Goal: Task Accomplishment & Management: Complete application form

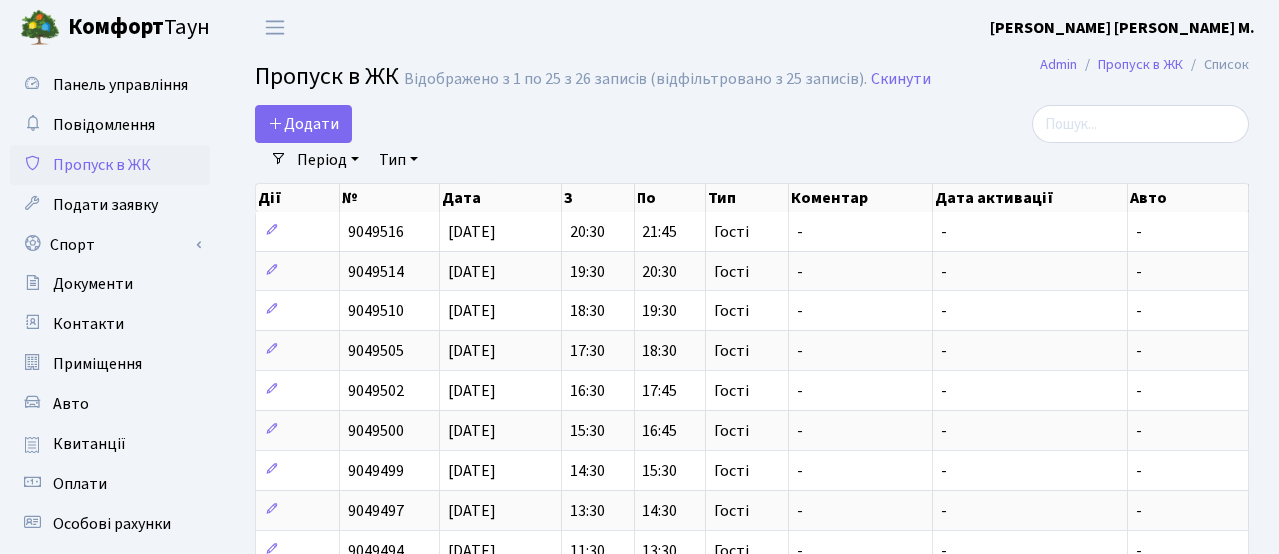
select select "25"
click at [303, 124] on span "Додати" at bounding box center [303, 124] width 71 height 22
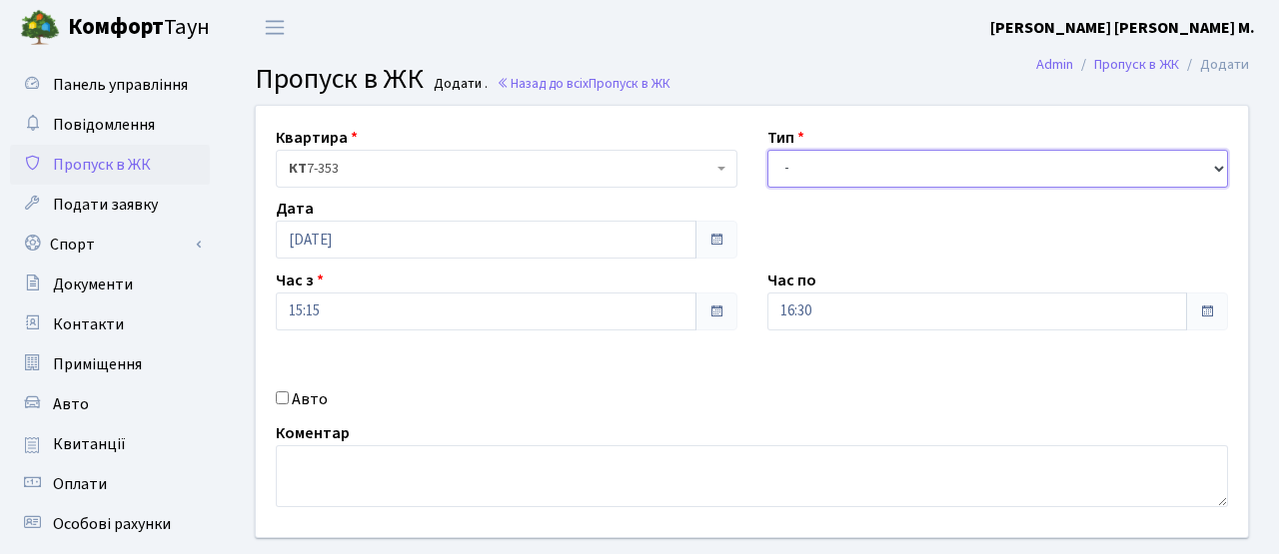
click at [910, 177] on select "- Доставка Таксі Гості Сервіс" at bounding box center [998, 169] width 462 height 38
select select "3"
click at [767, 150] on select "- Доставка Таксі Гості Сервіс" at bounding box center [998, 169] width 462 height 38
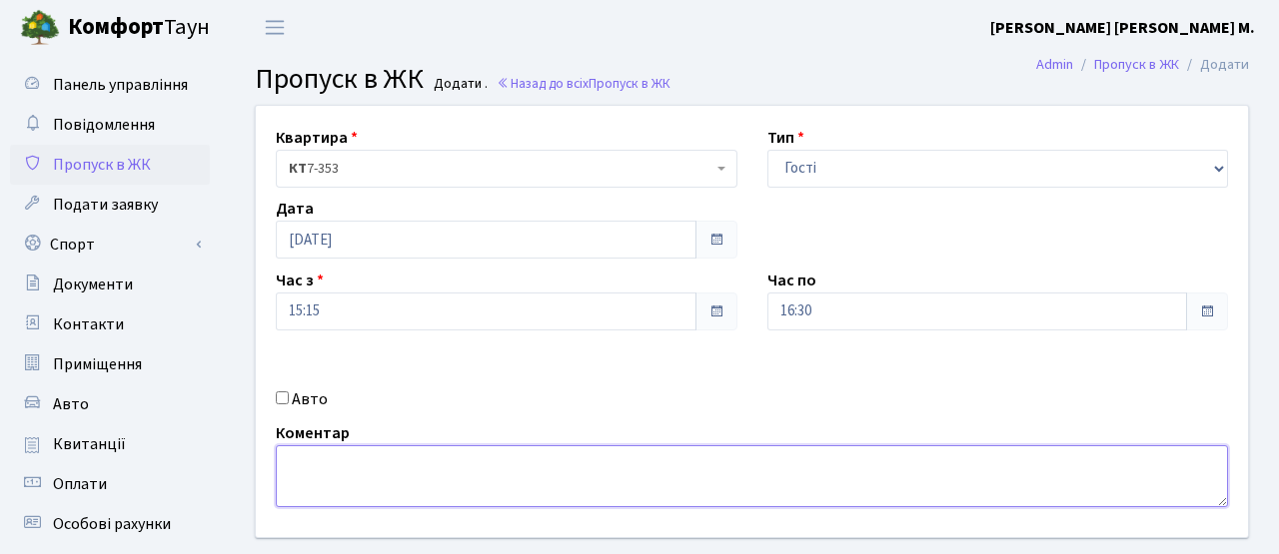
click at [451, 461] on textarea at bounding box center [752, 477] width 952 height 62
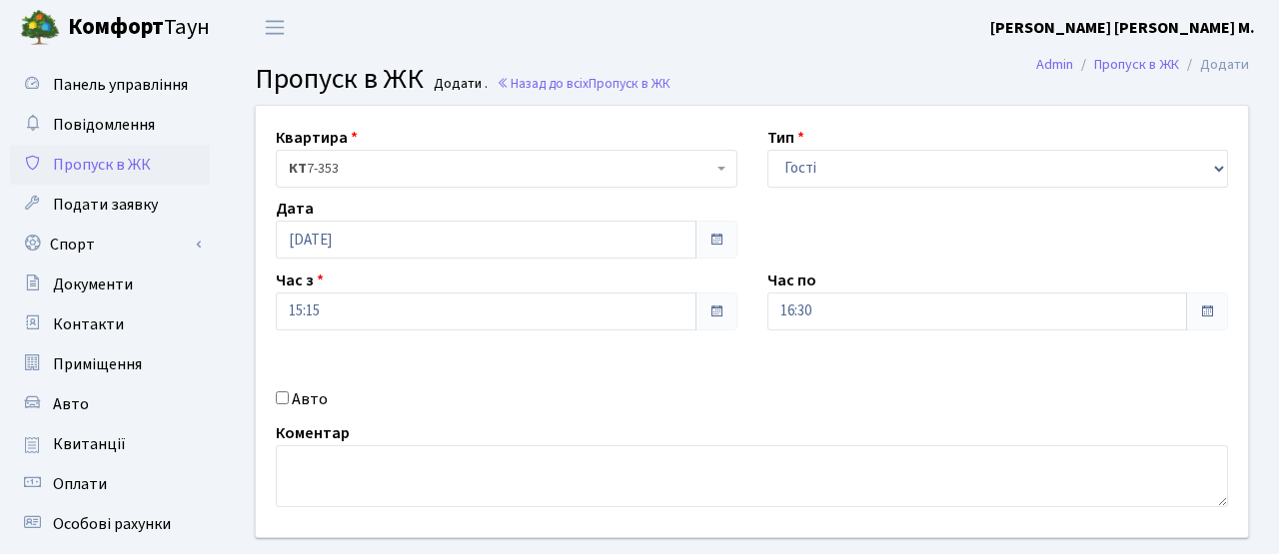
click at [318, 397] on label "Авто" at bounding box center [310, 400] width 36 height 24
click at [289, 397] on input "Авто" at bounding box center [282, 398] width 13 height 13
checkbox input "true"
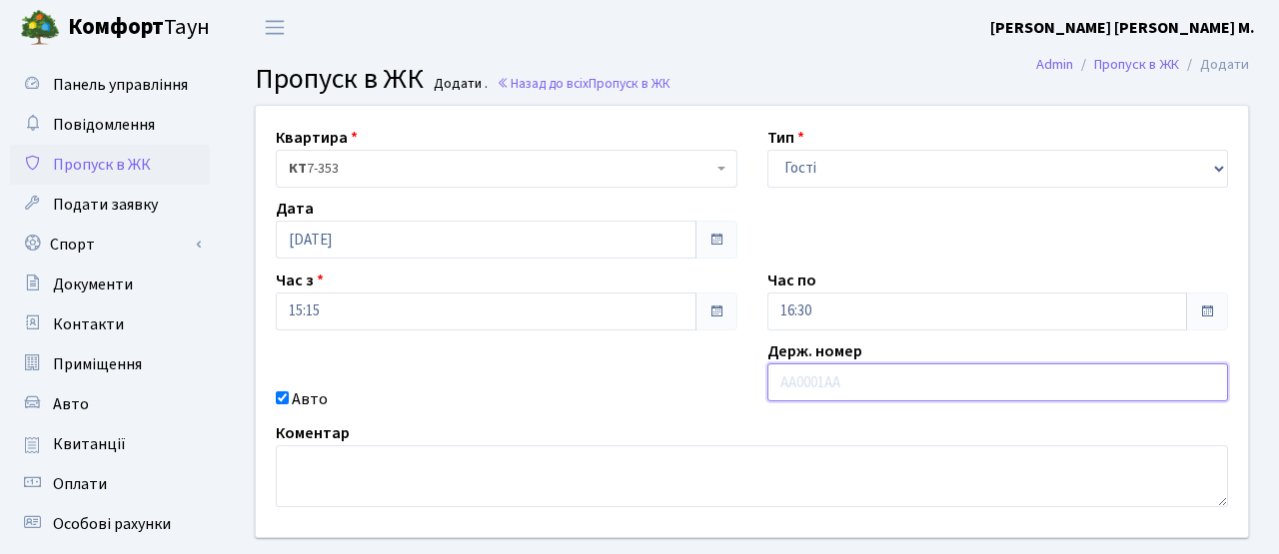
paste input "КА6370КР"
type input "КА6370КР"
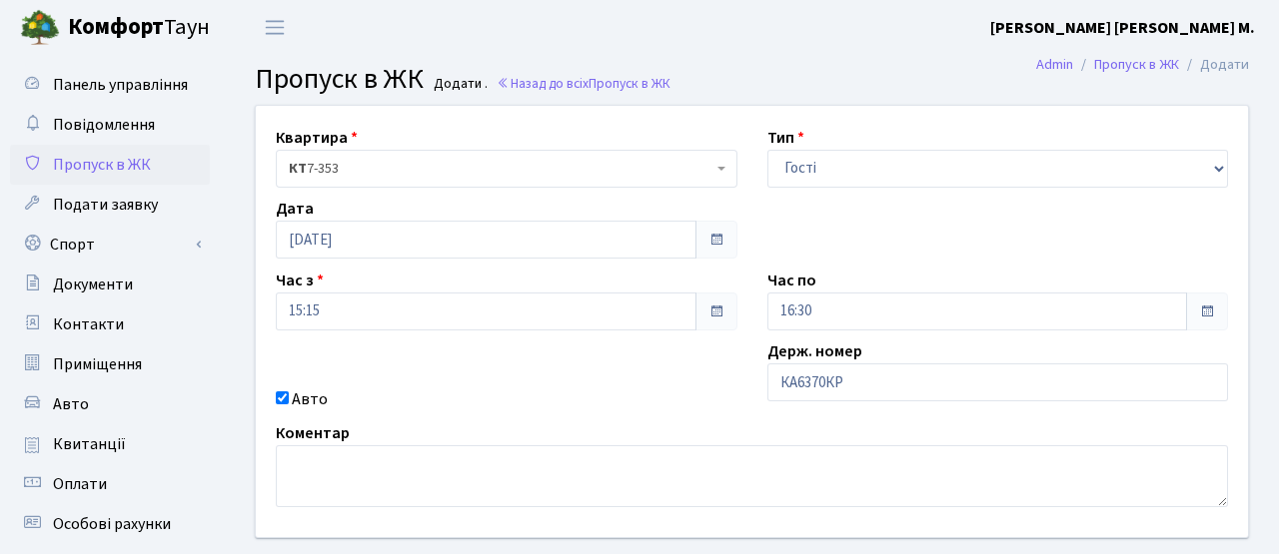
click at [718, 315] on span at bounding box center [716, 312] width 16 height 16
click at [711, 311] on span at bounding box center [716, 312] width 16 height 16
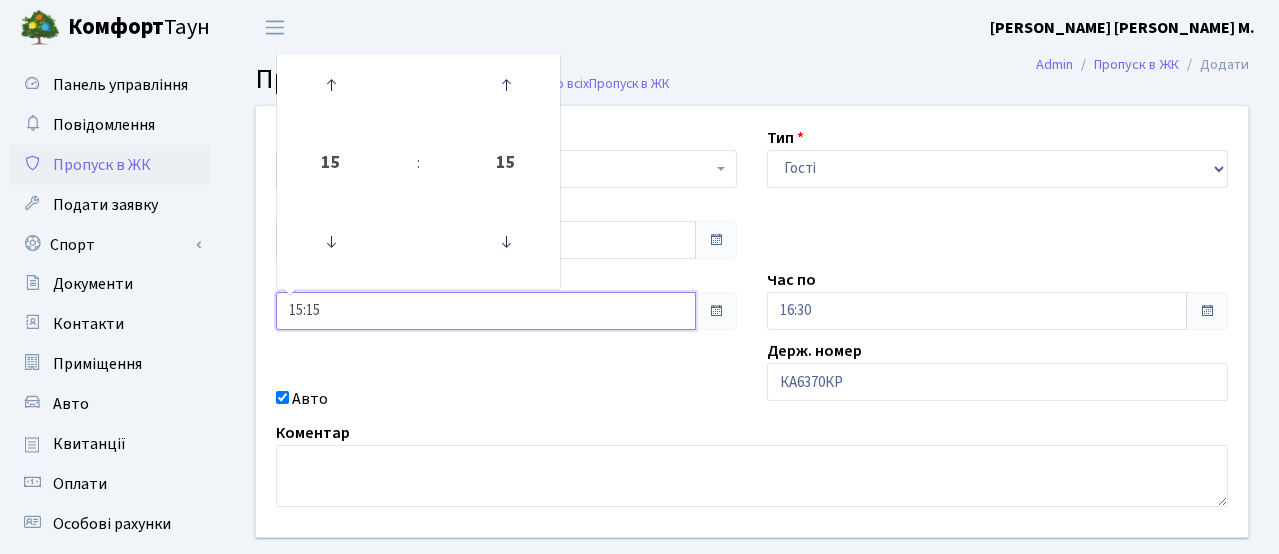
click at [515, 313] on input "15:15" at bounding box center [486, 312] width 421 height 38
click at [328, 91] on icon at bounding box center [331, 85] width 54 height 54
click at [328, 90] on icon at bounding box center [331, 85] width 54 height 54
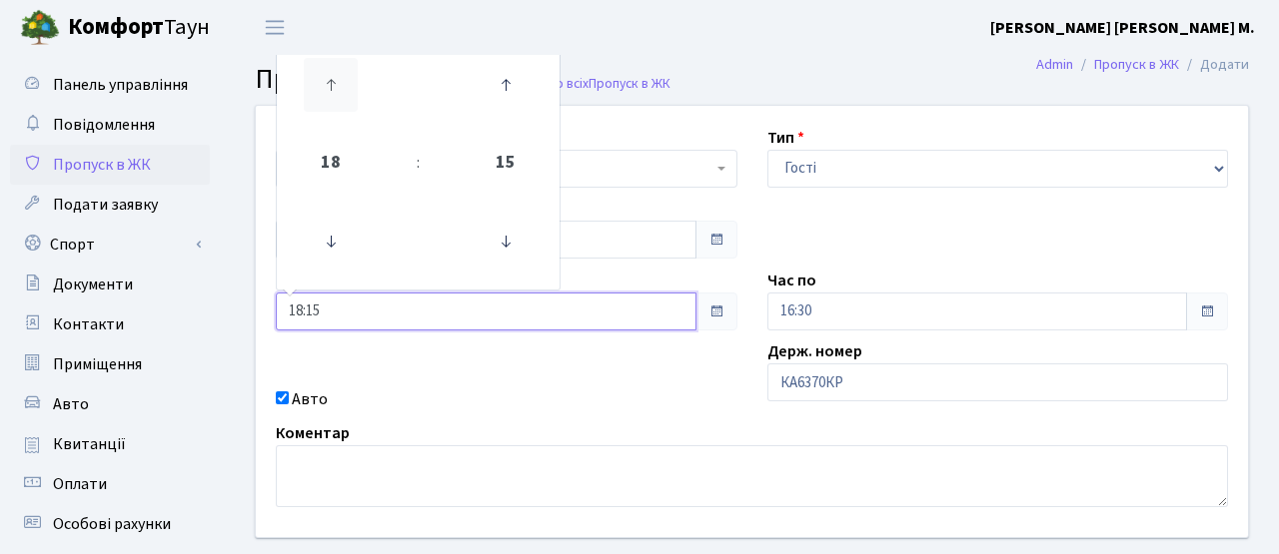
type input "19:15"
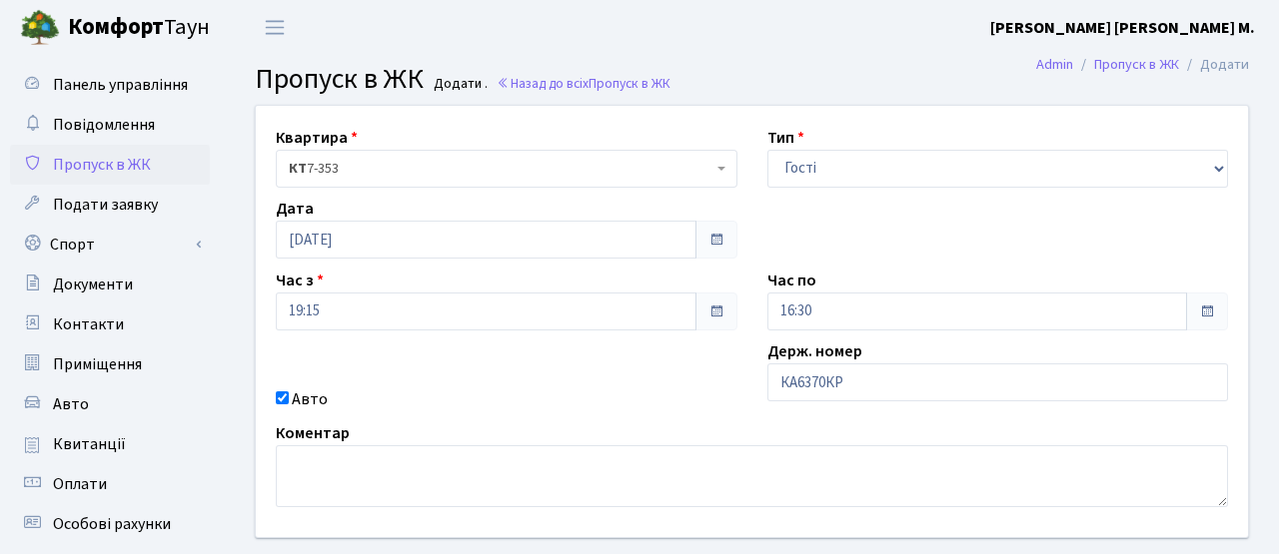
click at [1226, 317] on span at bounding box center [1207, 312] width 42 height 38
click at [1204, 316] on span at bounding box center [1207, 312] width 16 height 16
click at [1067, 320] on input "16:30" at bounding box center [977, 312] width 421 height 38
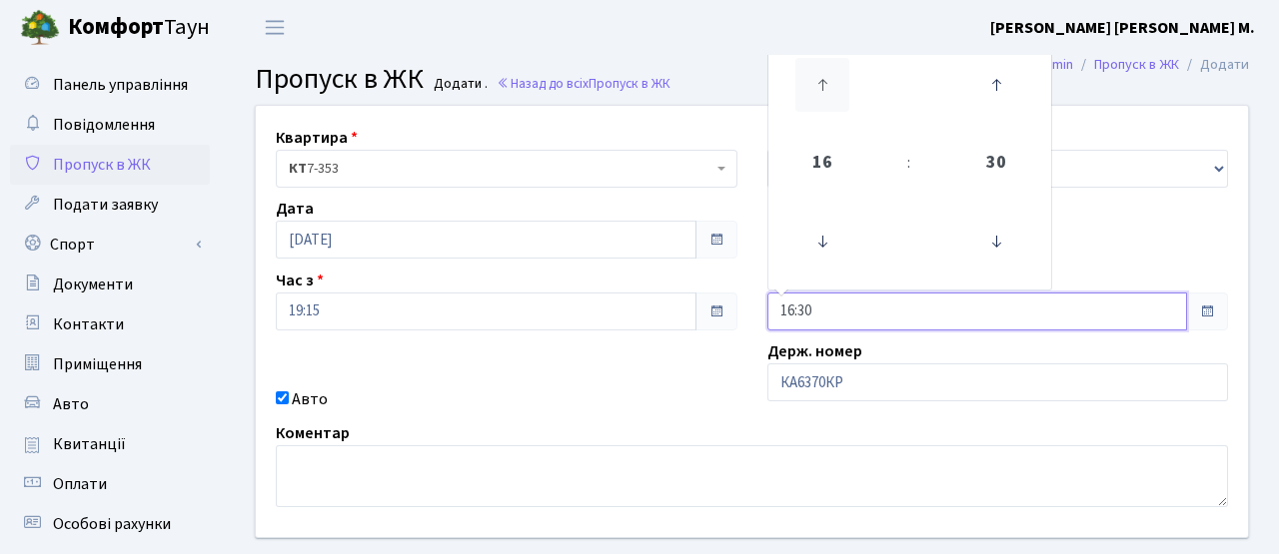
click at [821, 95] on icon at bounding box center [822, 85] width 54 height 54
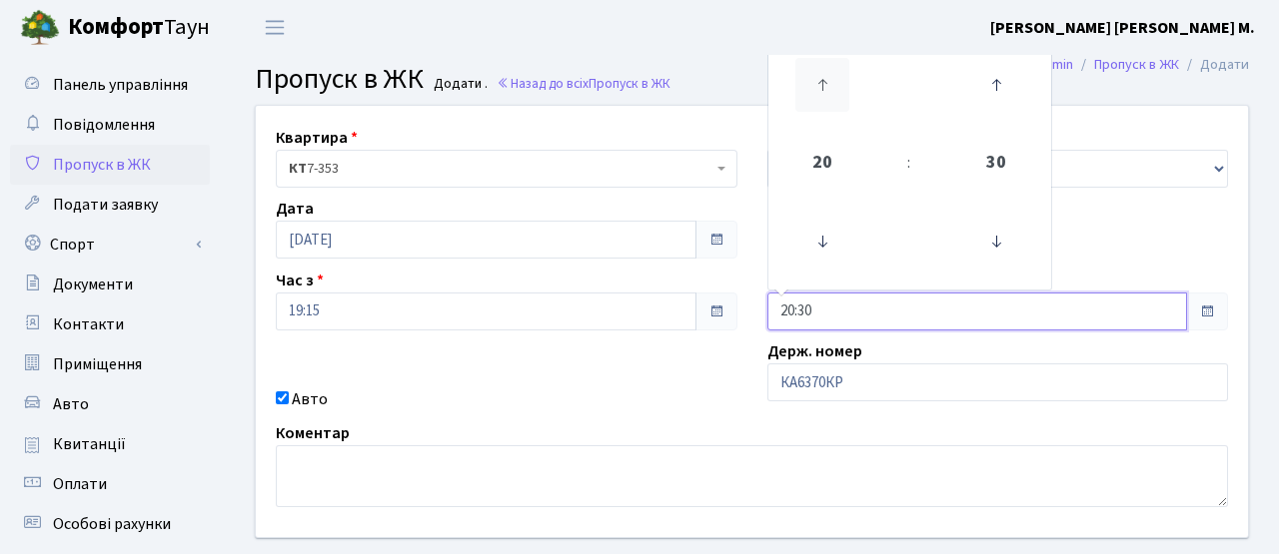
type input "21:30"
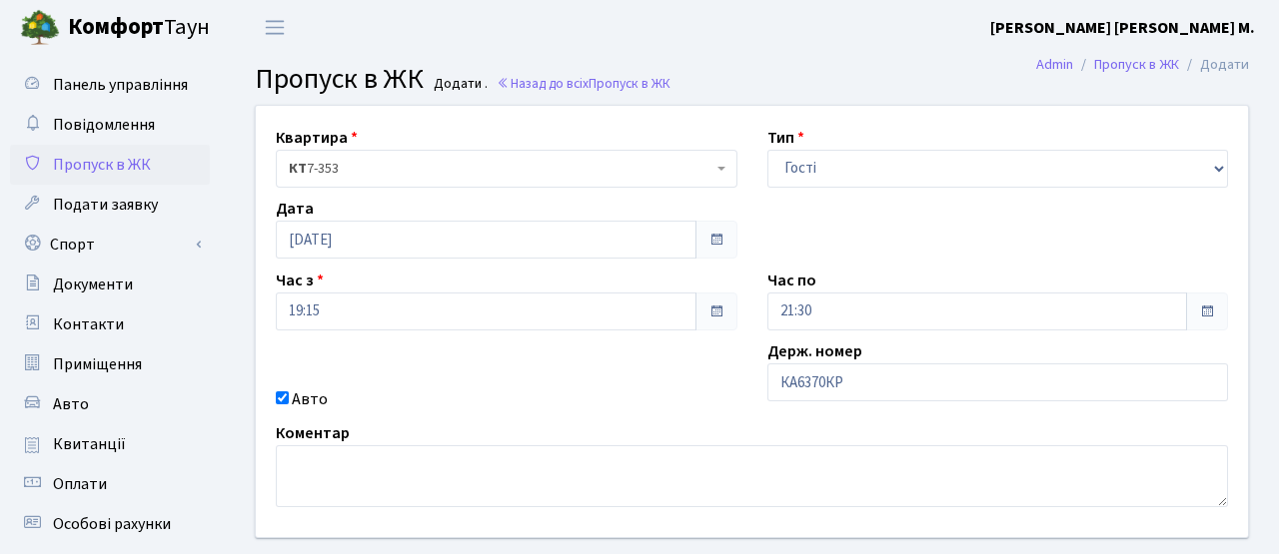
click at [642, 371] on div "Квартира <b>КТ</b>&nbsp;&nbsp;&nbsp;&nbsp;7-353 <b>КТ</b>&nbsp;&nbsp;&nbsp;&nbs…" at bounding box center [752, 322] width 1022 height 432
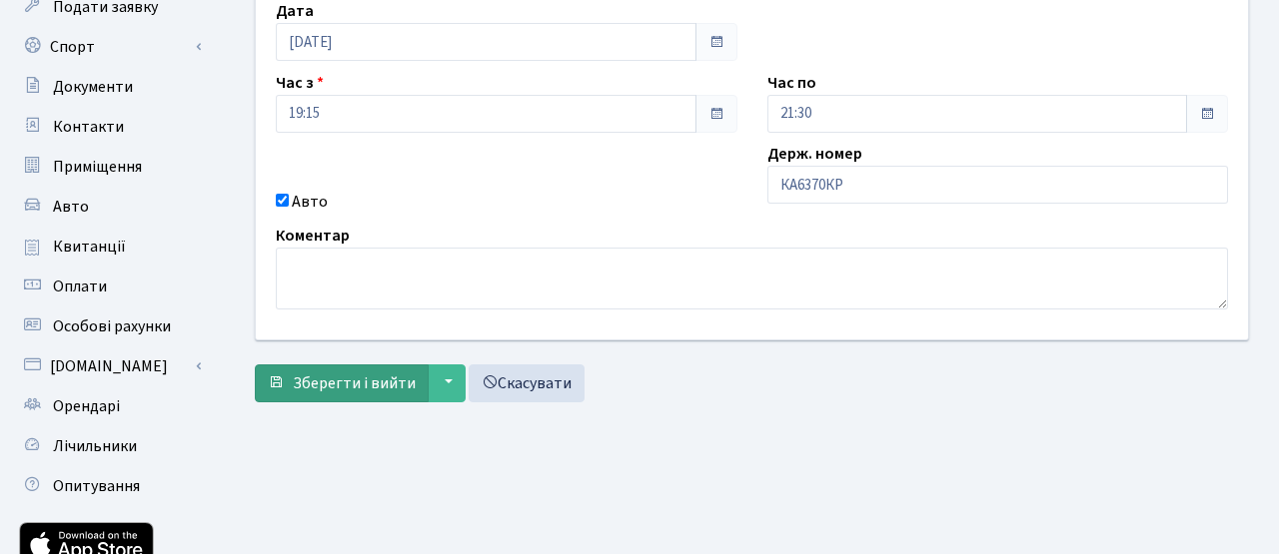
scroll to position [200, 0]
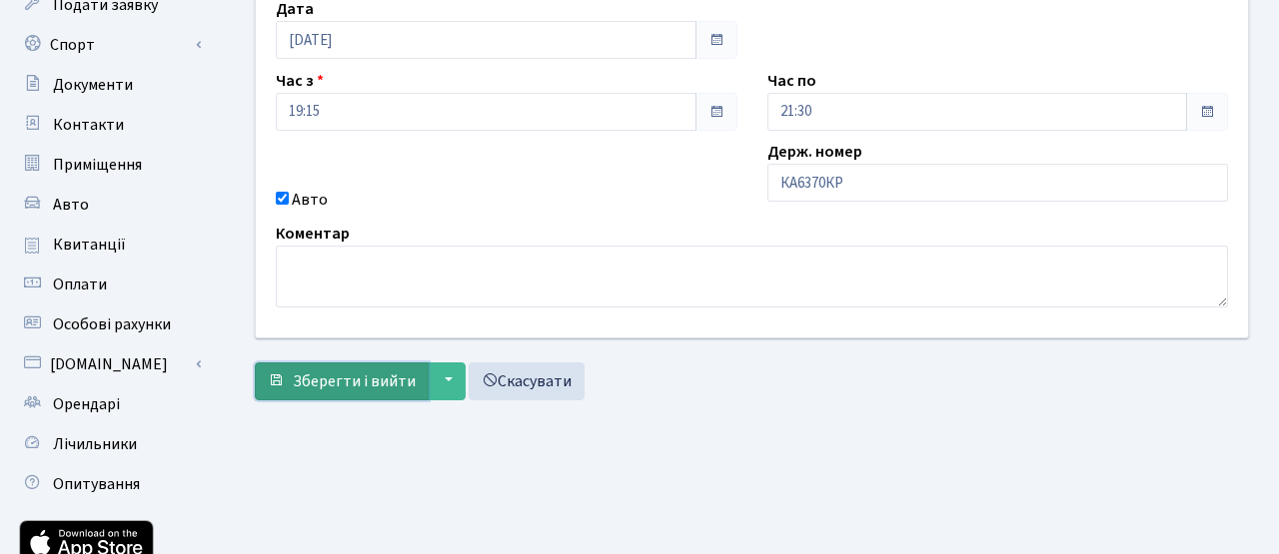
click at [368, 388] on span "Зберегти і вийти" at bounding box center [354, 382] width 123 height 22
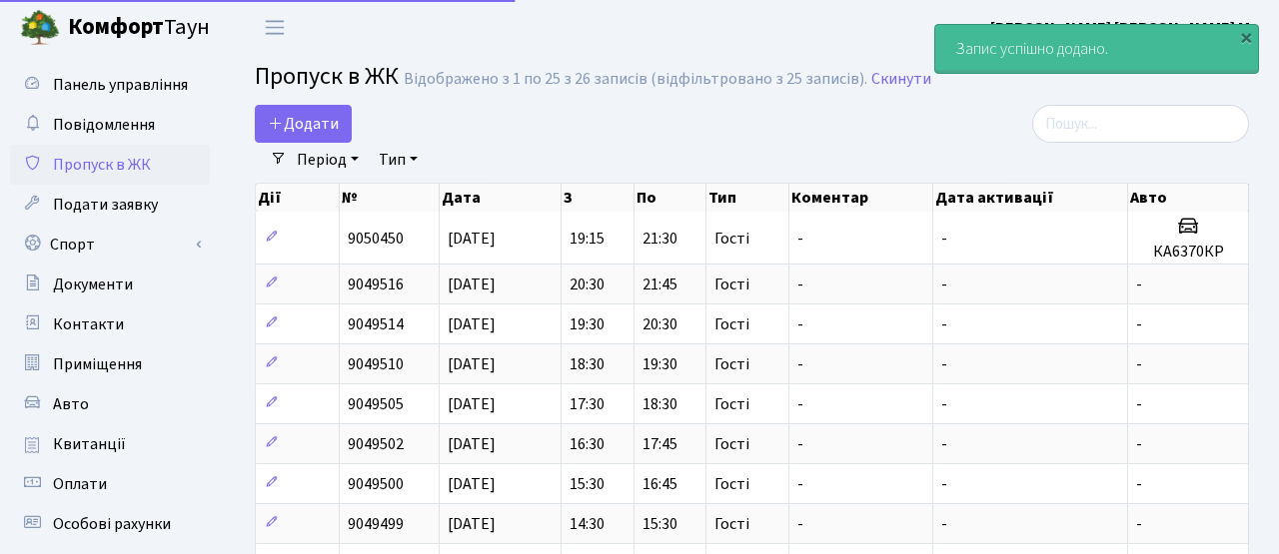
select select "25"
